Goal: Task Accomplishment & Management: Manage account settings

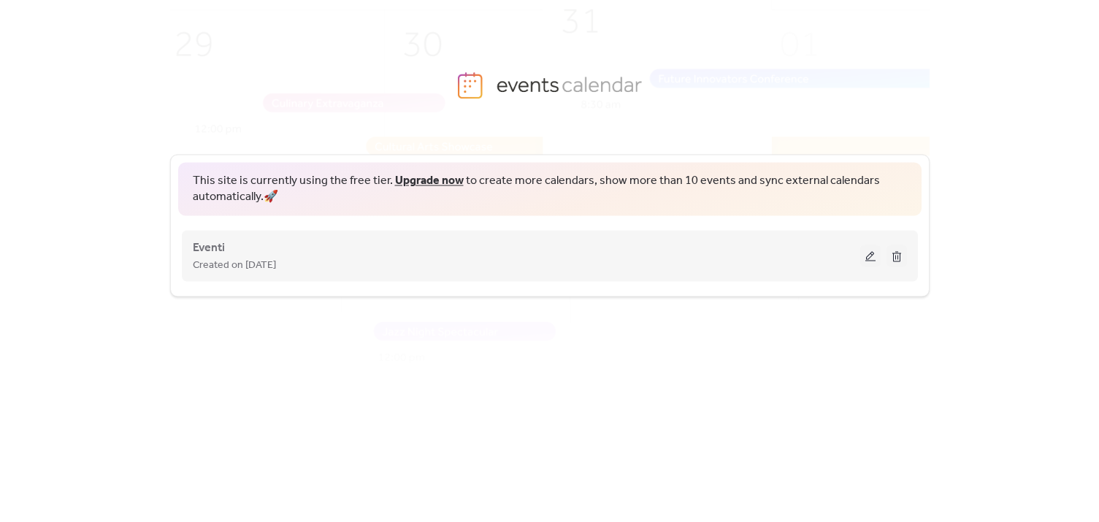
click at [259, 251] on div "Eventi Created on [DATE]" at bounding box center [527, 255] width 668 height 35
click at [868, 256] on button at bounding box center [871, 256] width 20 height 22
click at [869, 259] on button at bounding box center [871, 256] width 20 height 22
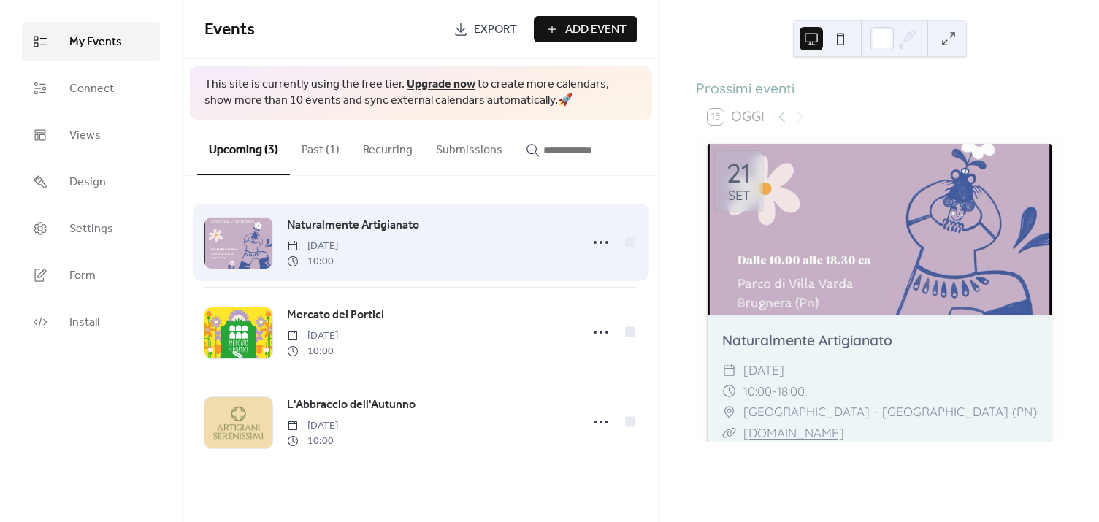
click at [367, 229] on span "Naturalmente Artigianato" at bounding box center [353, 226] width 132 height 18
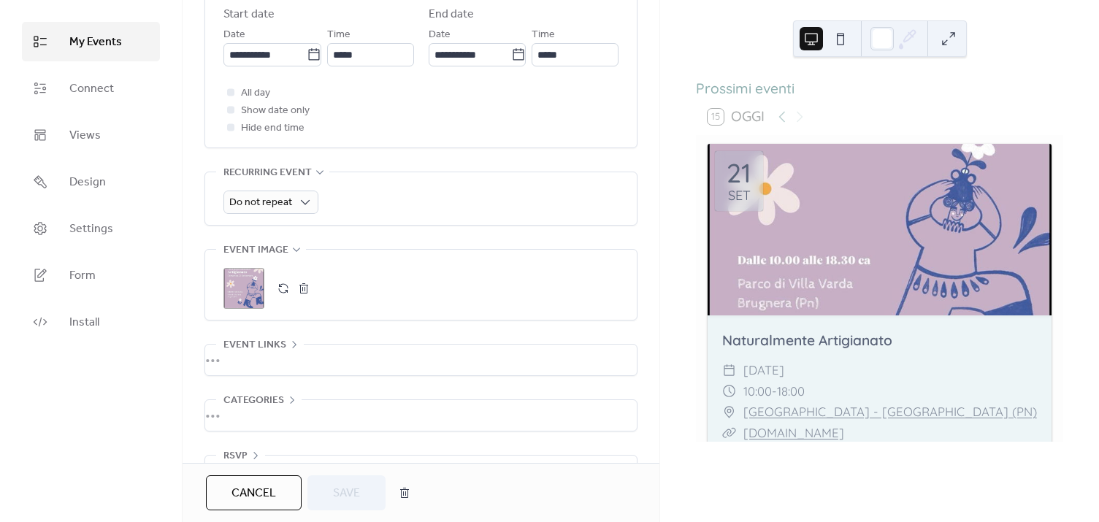
scroll to position [531, 0]
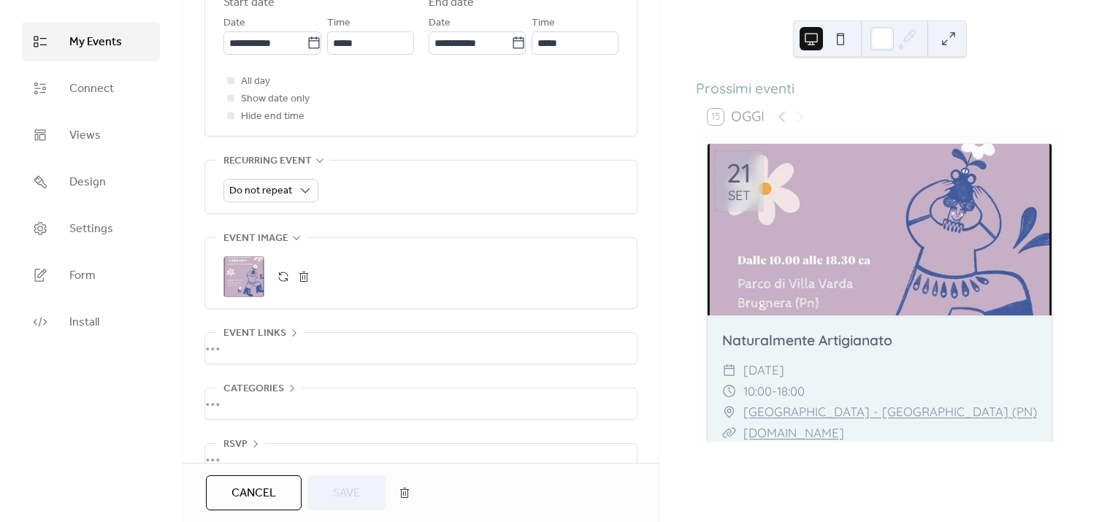
click at [300, 277] on button "button" at bounding box center [304, 277] width 20 height 20
click at [249, 269] on icon at bounding box center [243, 276] width 23 height 23
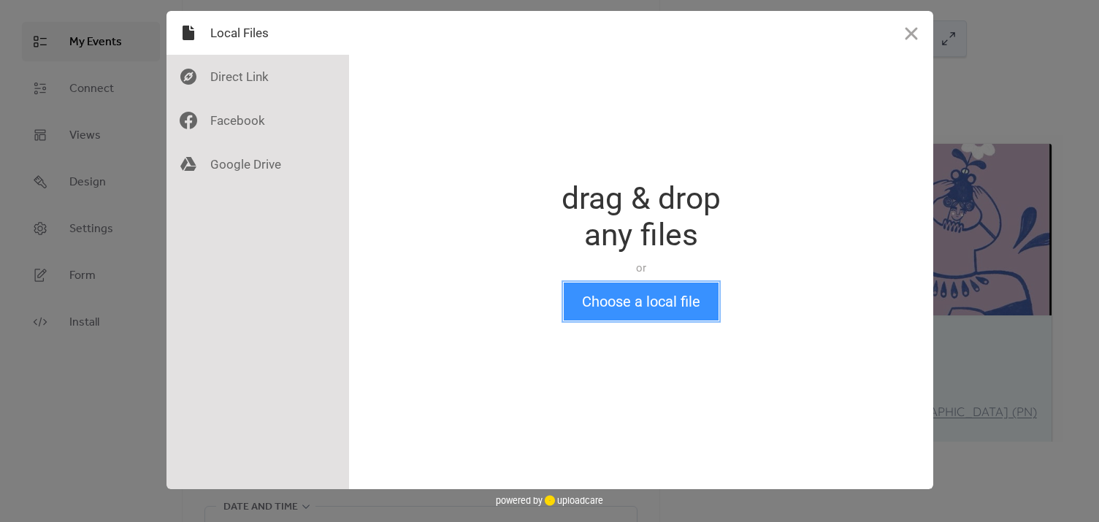
click at [637, 304] on button "Choose a local file" at bounding box center [641, 302] width 155 height 38
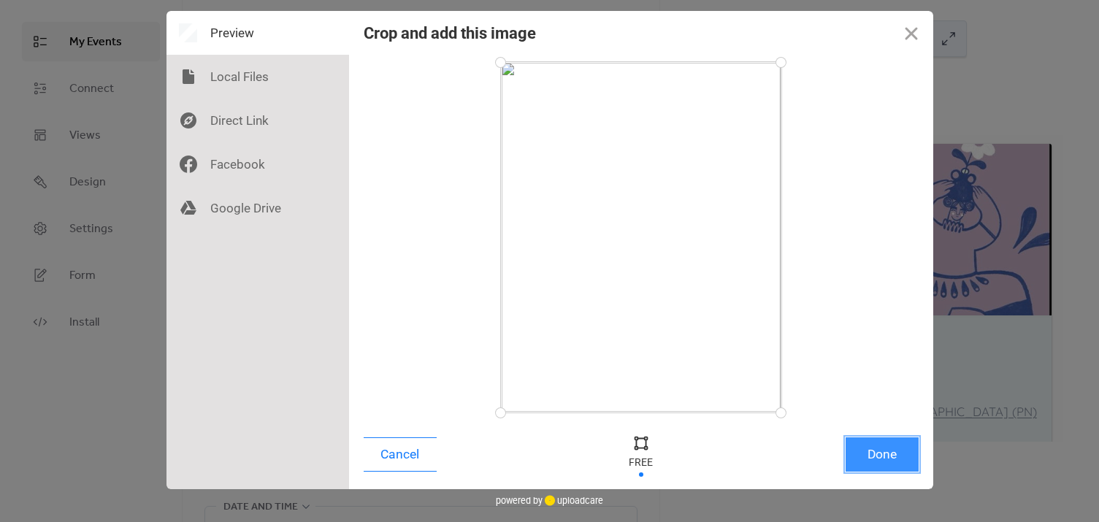
click at [877, 451] on button "Done" at bounding box center [882, 455] width 73 height 34
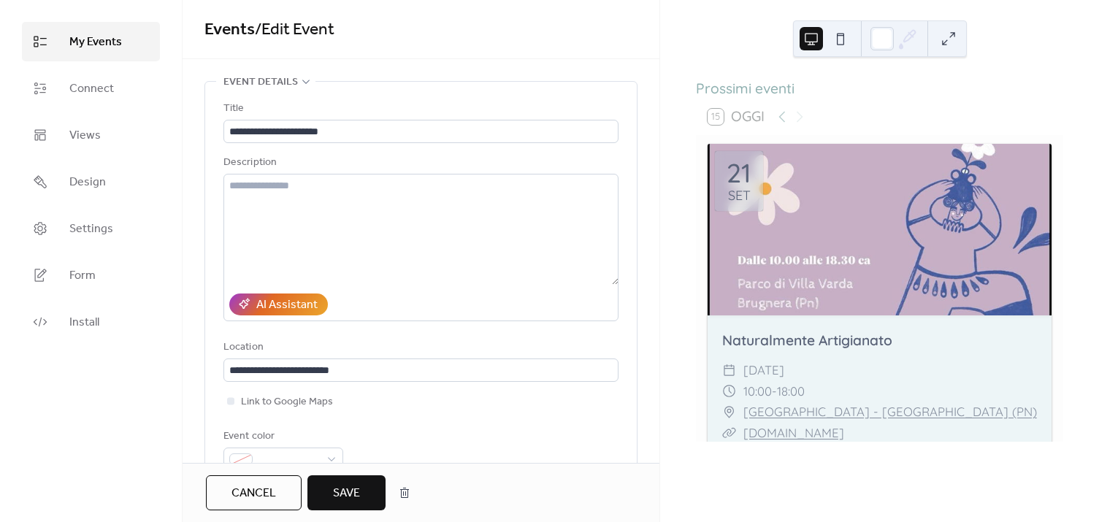
click at [340, 491] on span "Save" at bounding box center [346, 494] width 27 height 18
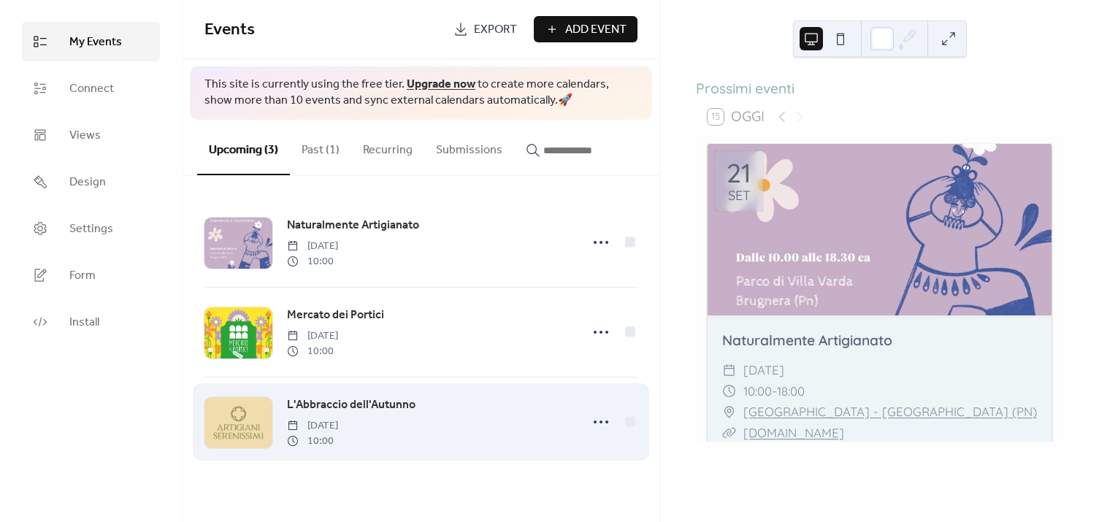
click at [213, 411] on div at bounding box center [239, 422] width 68 height 51
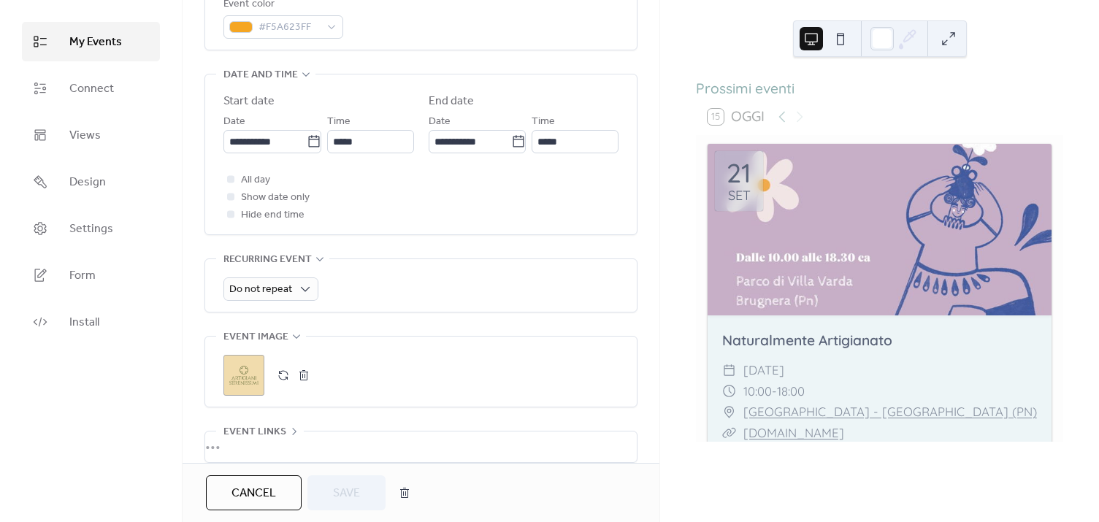
scroll to position [465, 0]
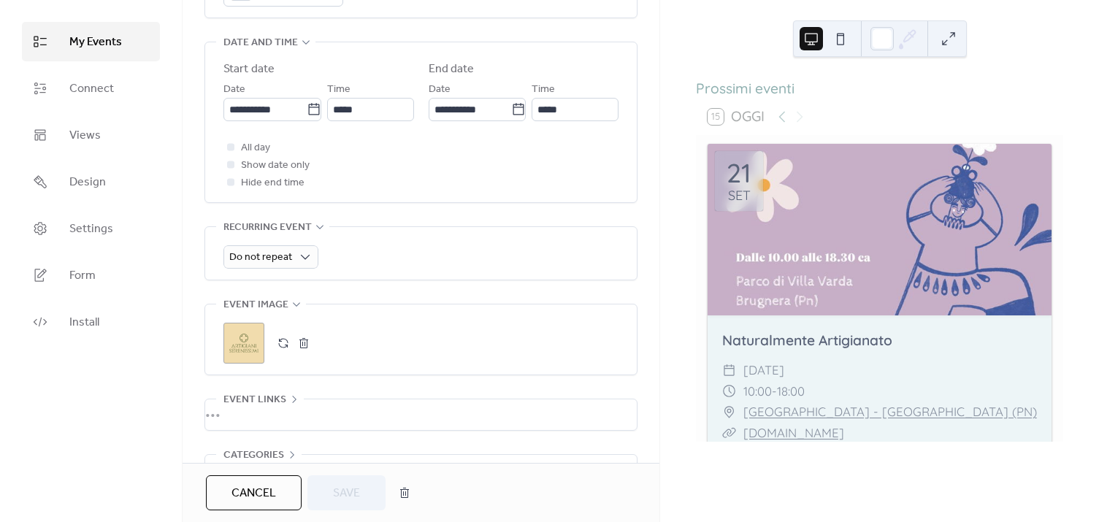
click at [305, 345] on button "button" at bounding box center [304, 343] width 20 height 20
click at [243, 349] on icon at bounding box center [243, 343] width 23 height 23
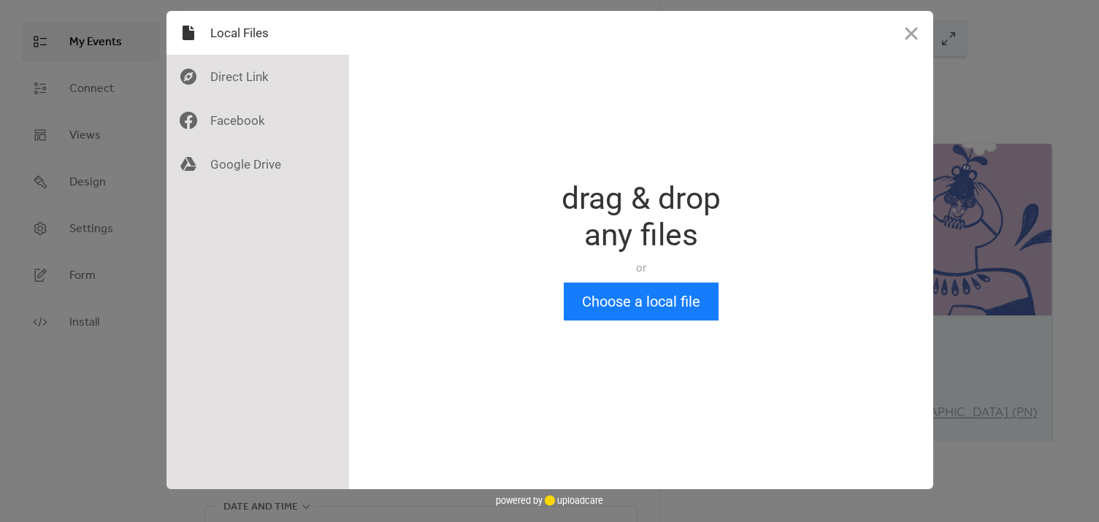
scroll to position [0, 0]
click at [617, 304] on button "Choose a local file" at bounding box center [641, 302] width 155 height 38
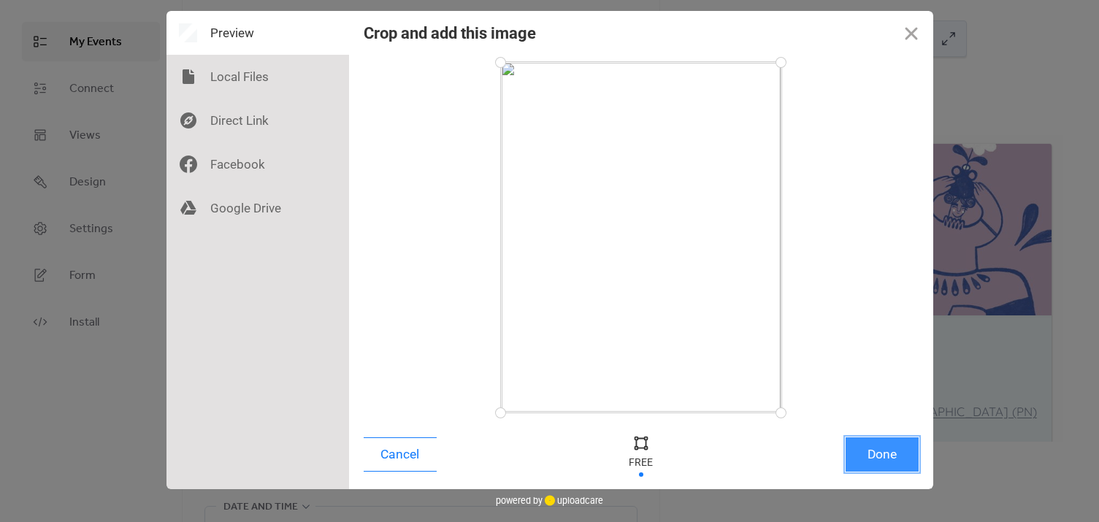
click at [891, 452] on button "Done" at bounding box center [882, 455] width 73 height 34
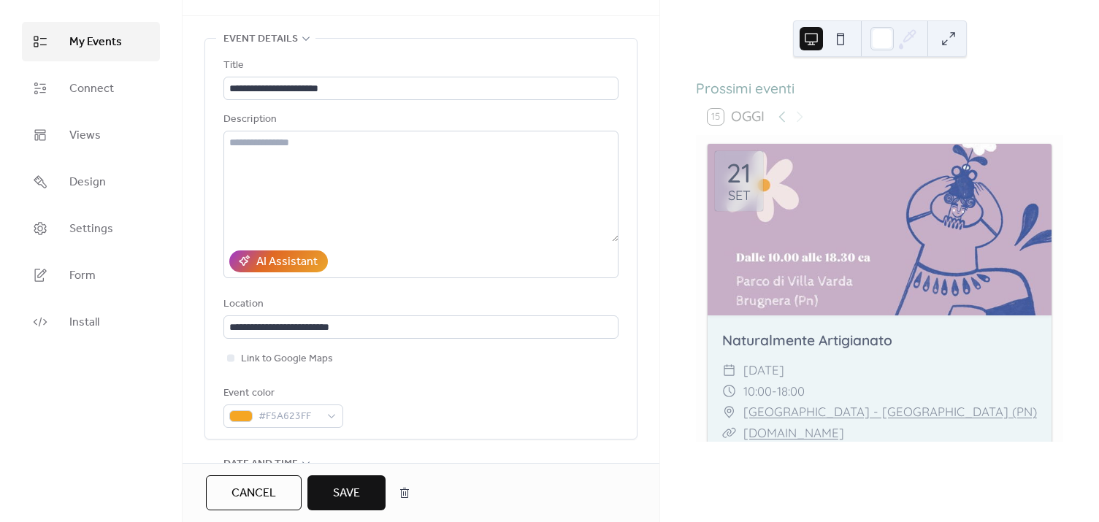
scroll to position [66, 0]
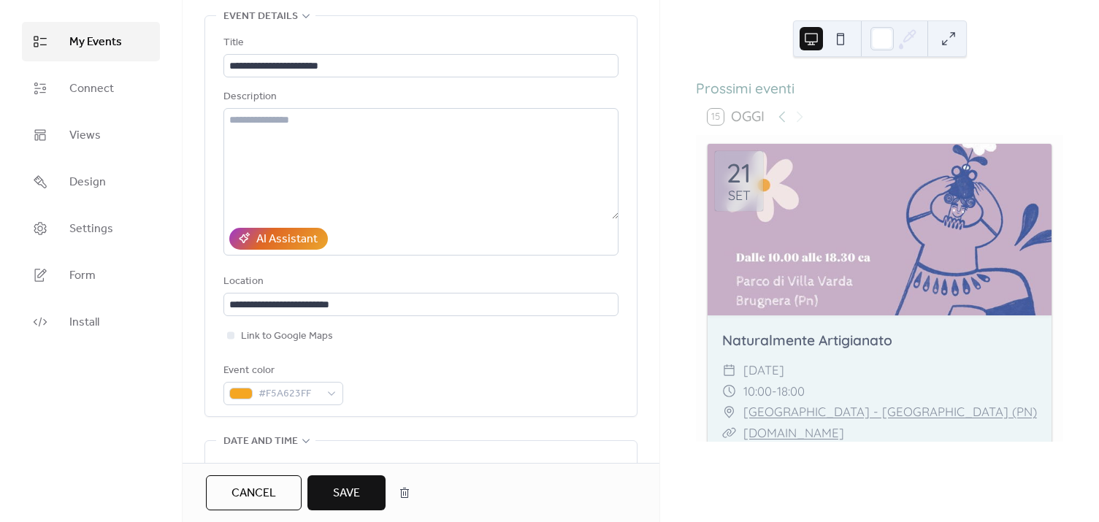
click at [348, 499] on span "Save" at bounding box center [346, 494] width 27 height 18
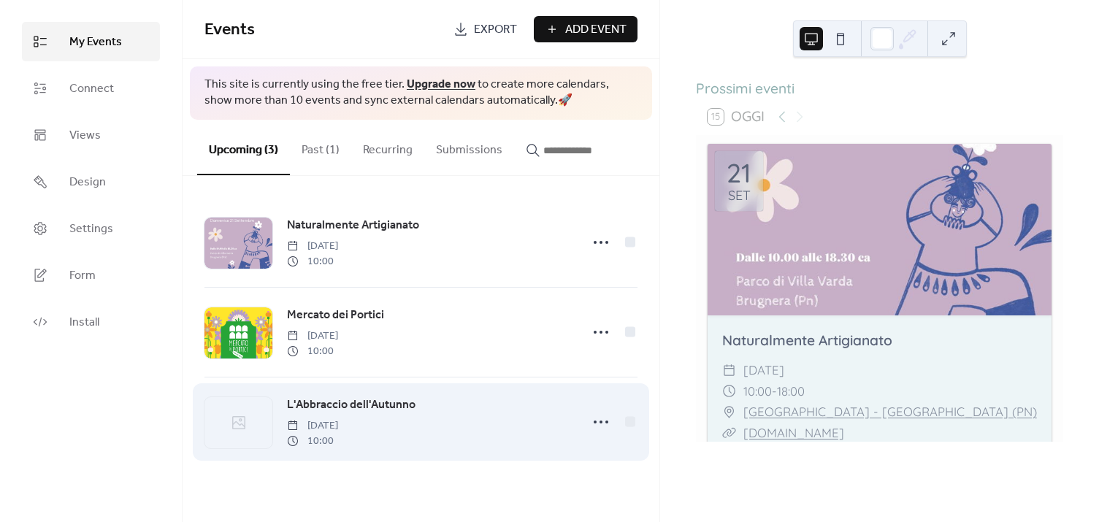
click at [438, 414] on div "L'Abbraccio dell'Autunno Sunday, September 28, 2025 10:00" at bounding box center [429, 422] width 285 height 53
click at [369, 403] on span "L'Abbraccio dell'Autunno" at bounding box center [351, 406] width 129 height 18
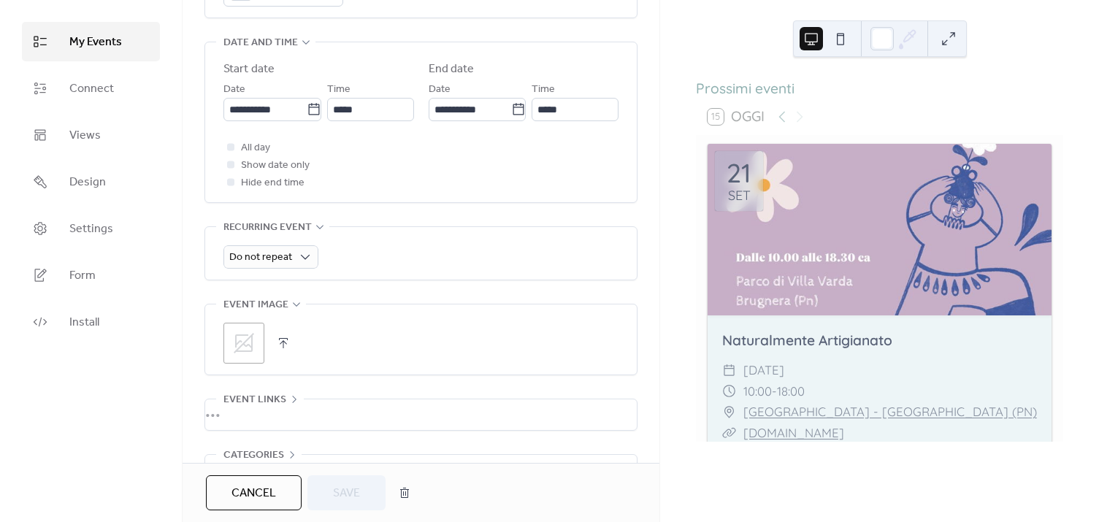
scroll to position [560, 0]
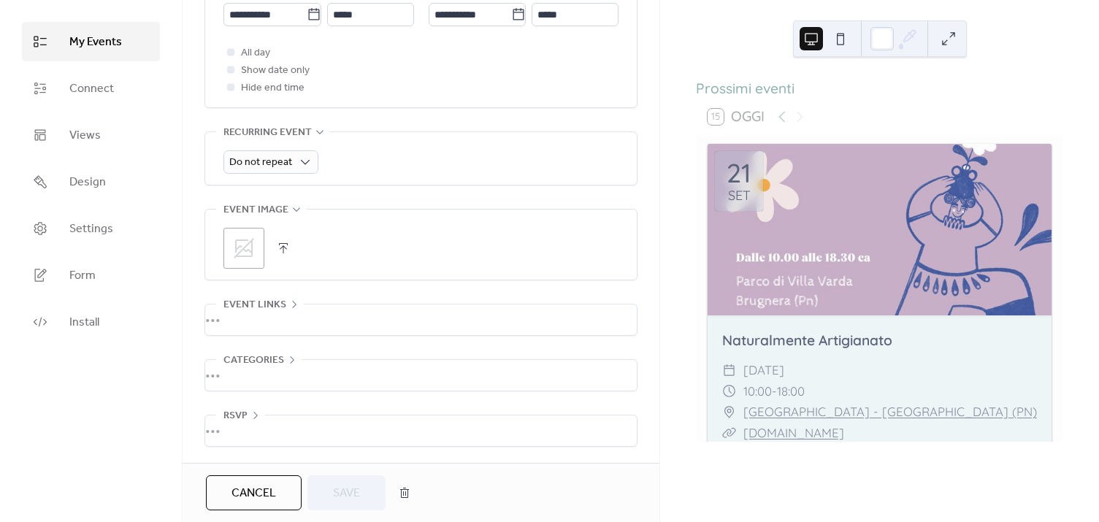
click at [249, 262] on div ";" at bounding box center [244, 248] width 41 height 41
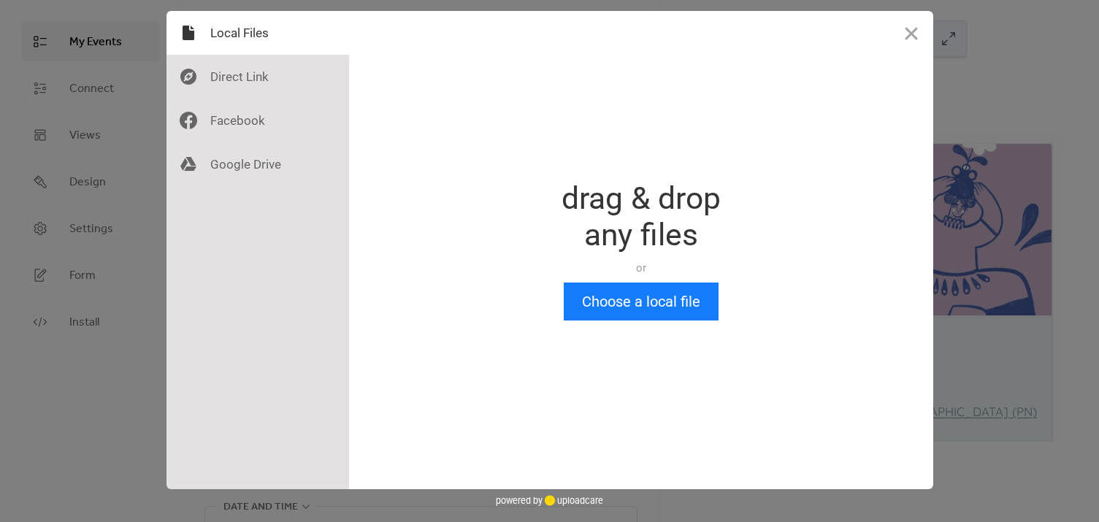
scroll to position [0, 0]
click at [616, 307] on button "Choose a local file" at bounding box center [641, 302] width 155 height 38
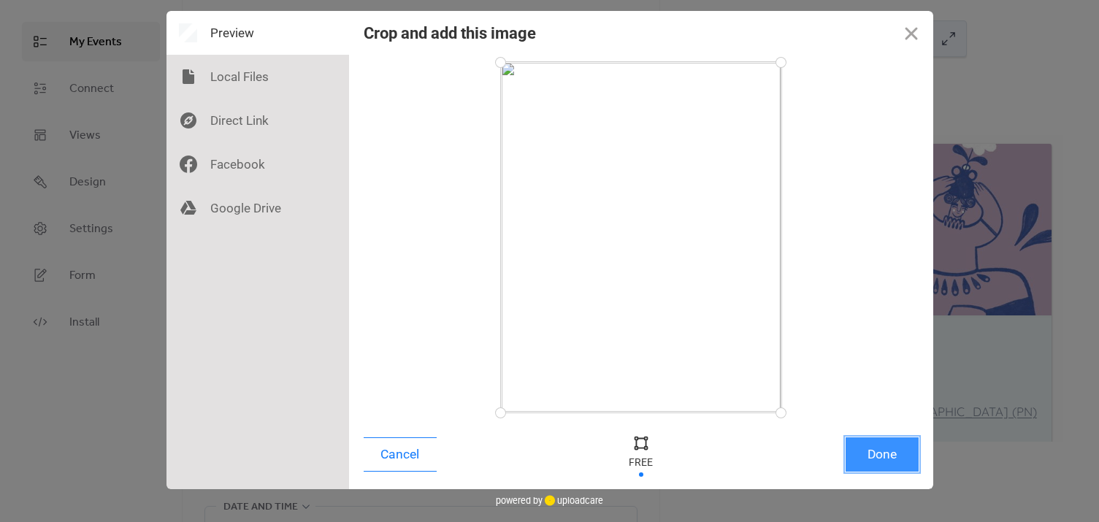
click at [881, 449] on button "Done" at bounding box center [882, 455] width 73 height 34
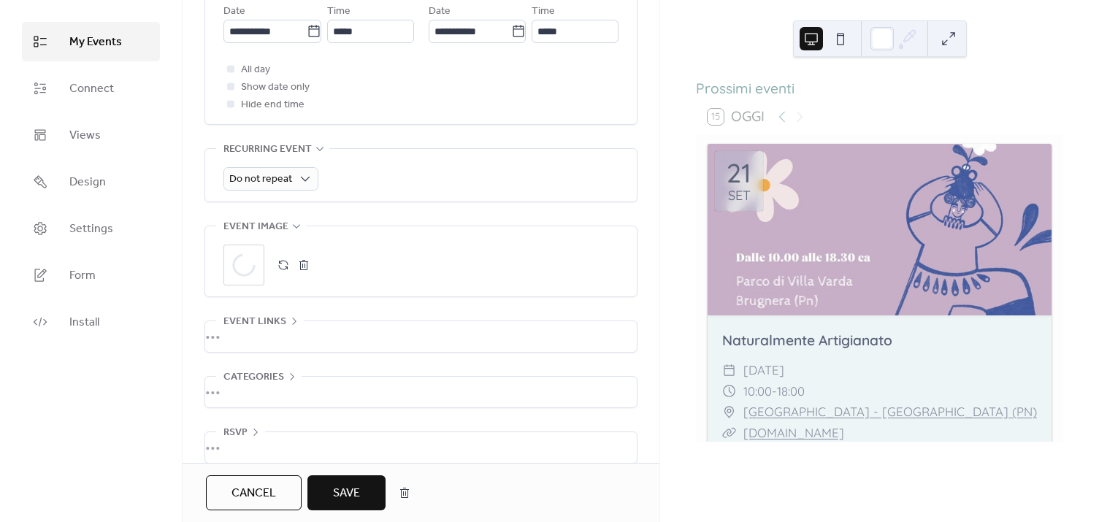
scroll to position [560, 0]
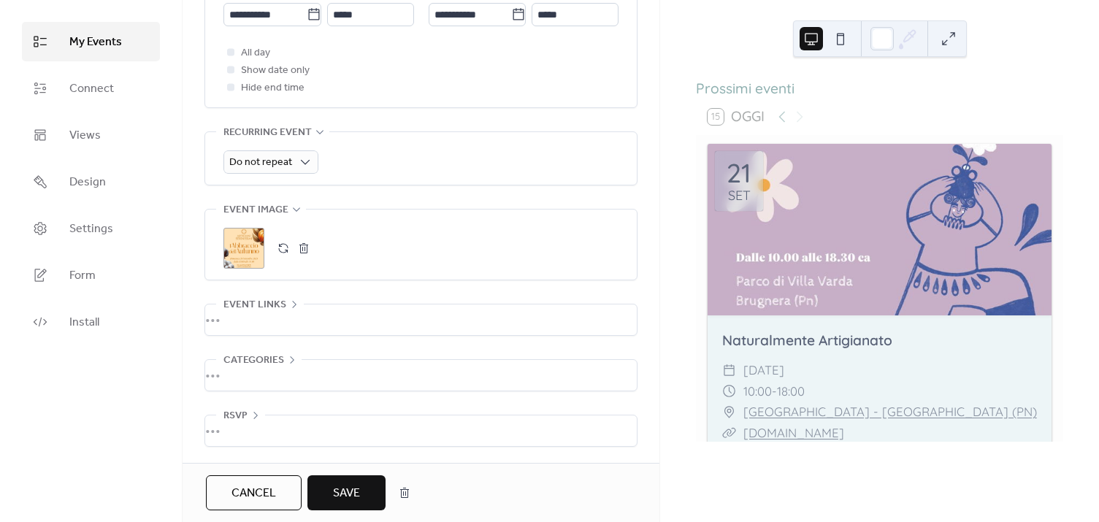
click at [343, 495] on span "Save" at bounding box center [346, 494] width 27 height 18
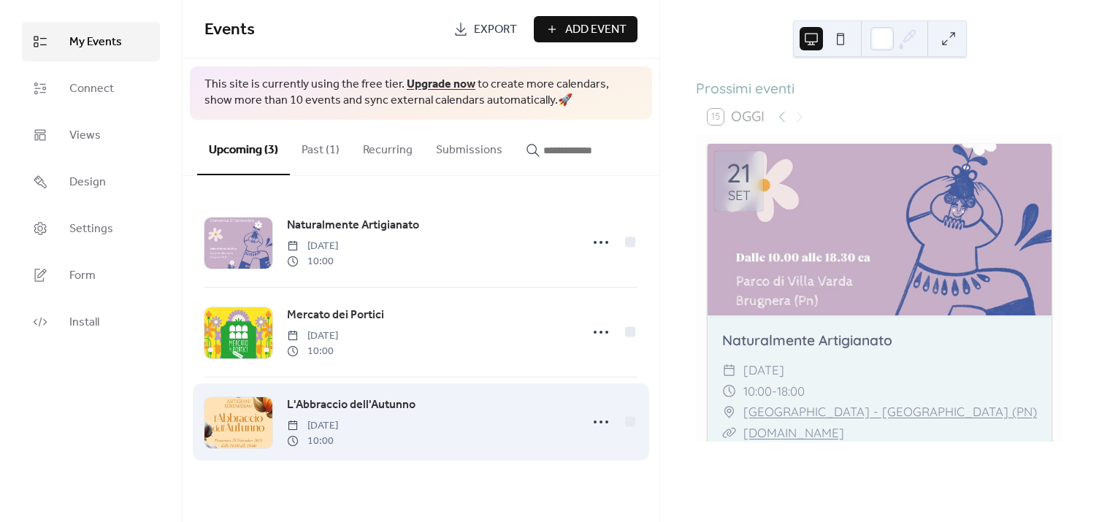
click at [356, 405] on span "L'Abbraccio dell'Autunno" at bounding box center [351, 406] width 129 height 18
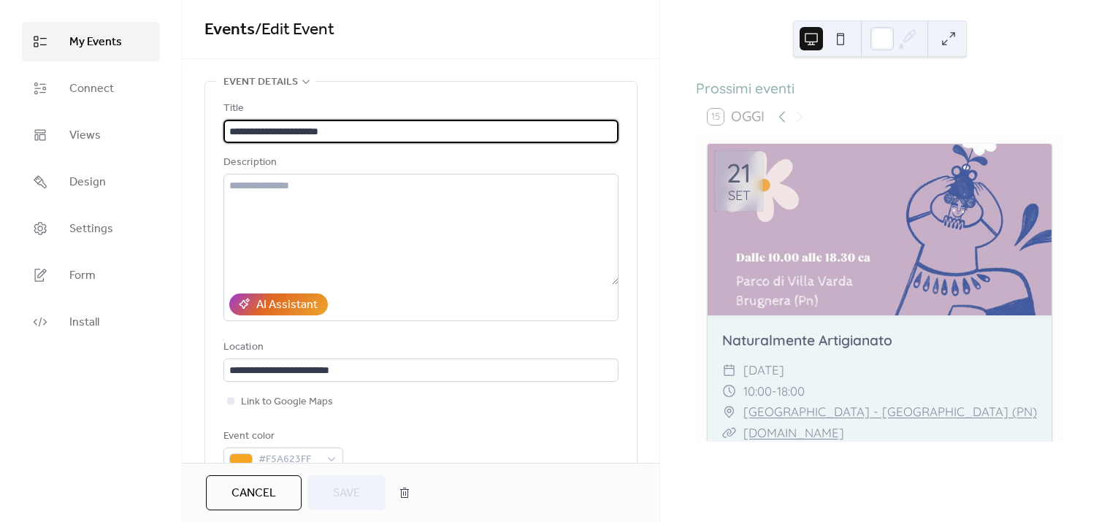
click at [778, 126] on icon at bounding box center [783, 117] width 18 height 18
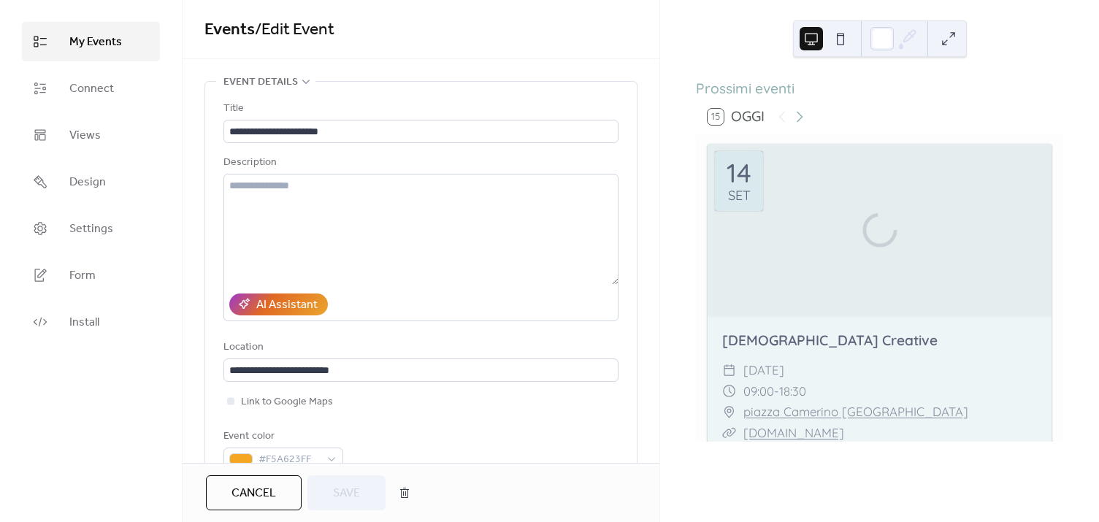
click at [796, 126] on icon at bounding box center [800, 117] width 18 height 18
